Goal: Task Accomplishment & Management: Manage account settings

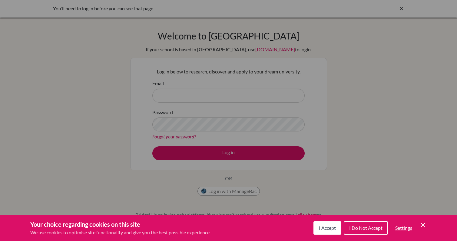
click at [423, 226] on icon "Cookie Control Close Icon" at bounding box center [423, 224] width 7 height 7
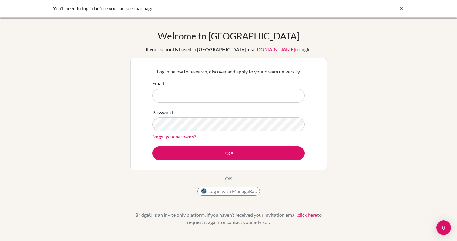
click at [212, 103] on form "Email Password Forgot your password? Log in" at bounding box center [228, 120] width 152 height 80
click at [217, 98] on input "Email" at bounding box center [228, 95] width 152 height 14
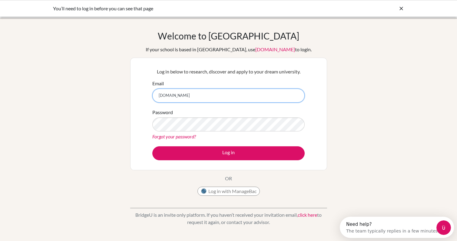
type input "hippolte.dello"
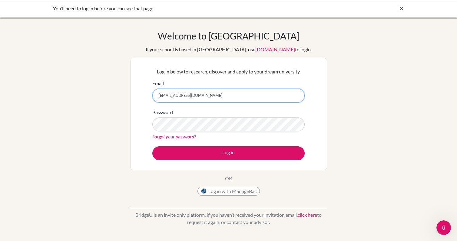
type input "[EMAIL_ADDRESS][DOMAIN_NAME]"
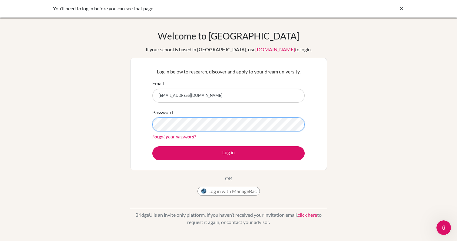
click at [152, 146] on button "Log in" at bounding box center [228, 153] width 152 height 14
click at [231, 189] on button "Log in with ManageBac" at bounding box center [228, 190] width 62 height 9
click at [236, 189] on button "Log in with ManageBac" at bounding box center [228, 190] width 62 height 9
